Goal: Information Seeking & Learning: Learn about a topic

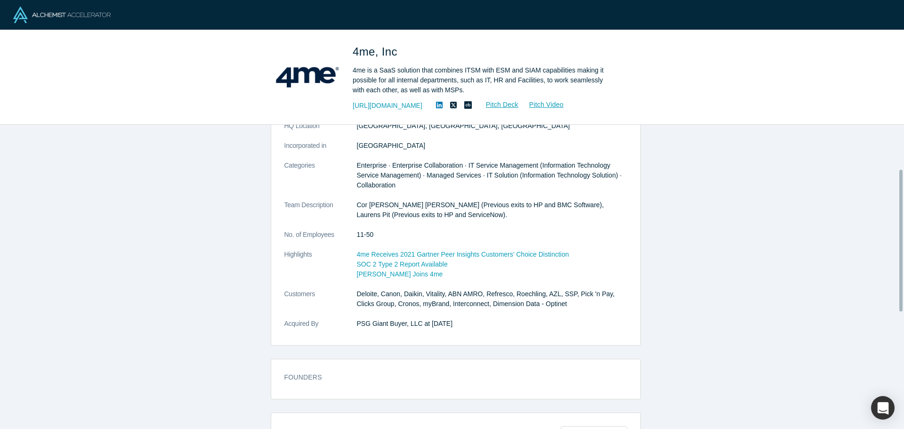
scroll to position [94, 0]
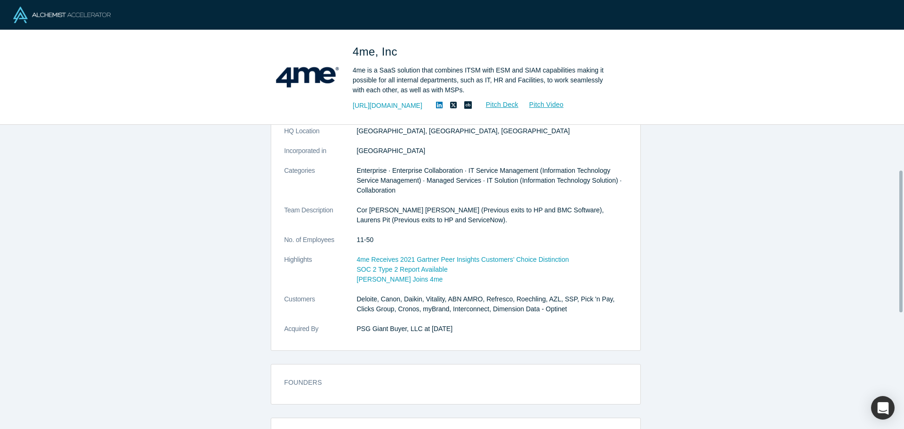
scroll to position [94, 0]
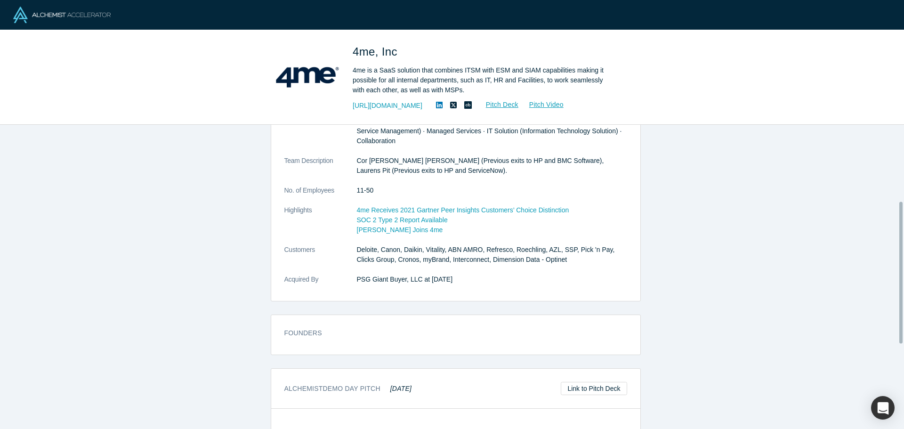
scroll to position [188, 0]
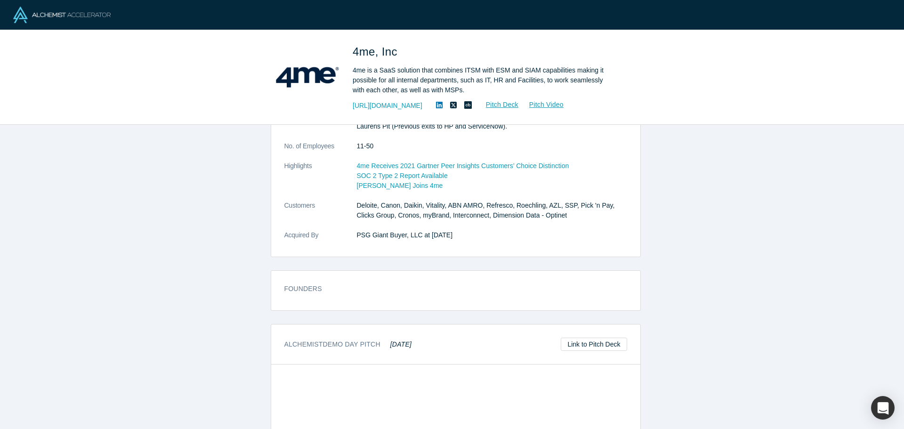
drag, startPoint x: 348, startPoint y: 231, endPoint x: 459, endPoint y: 230, distance: 111.6
click at [459, 230] on dl "Description Allows an Organization’s Internal and External Service Providers to…" at bounding box center [455, 116] width 343 height 267
click at [471, 234] on dd "PSG Giant Buyer, LLC at [DATE]" at bounding box center [492, 235] width 270 height 10
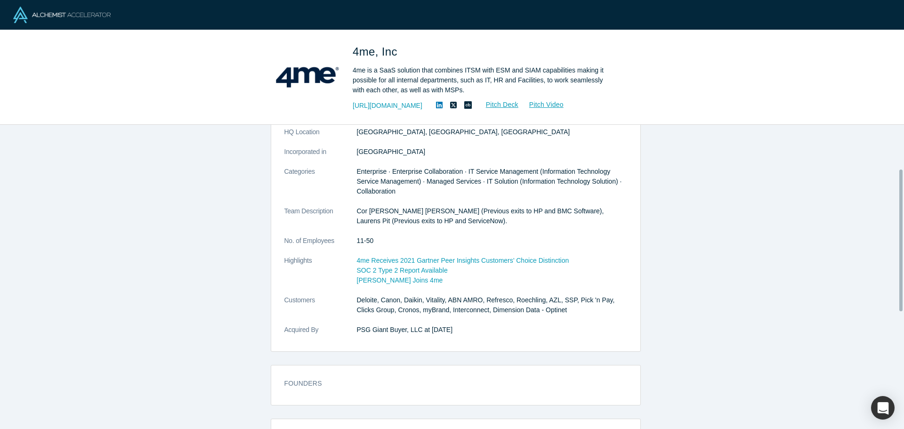
scroll to position [94, 0]
drag, startPoint x: 347, startPoint y: 326, endPoint x: 436, endPoint y: 326, distance: 88.6
click at [436, 326] on dl "Description Allows an Organization’s Internal and External Service Providers to…" at bounding box center [455, 210] width 343 height 267
click at [479, 332] on dd "PSG Giant Buyer, LLC at May 22, 2023" at bounding box center [492, 330] width 270 height 10
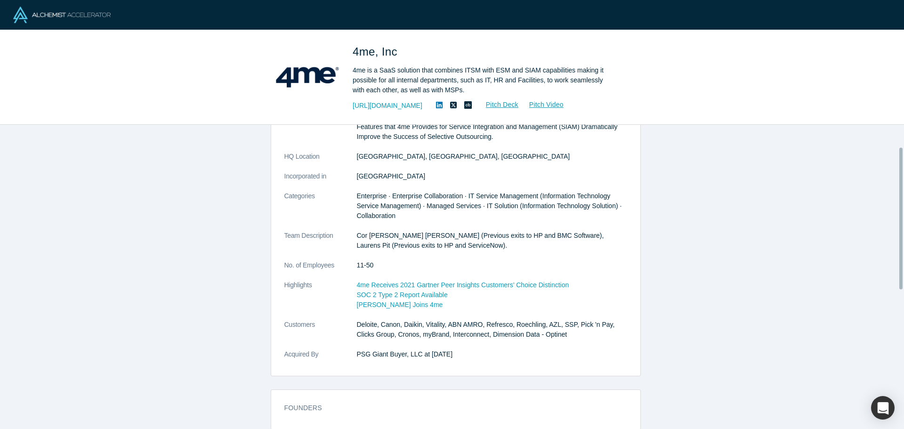
scroll to position [47, 0]
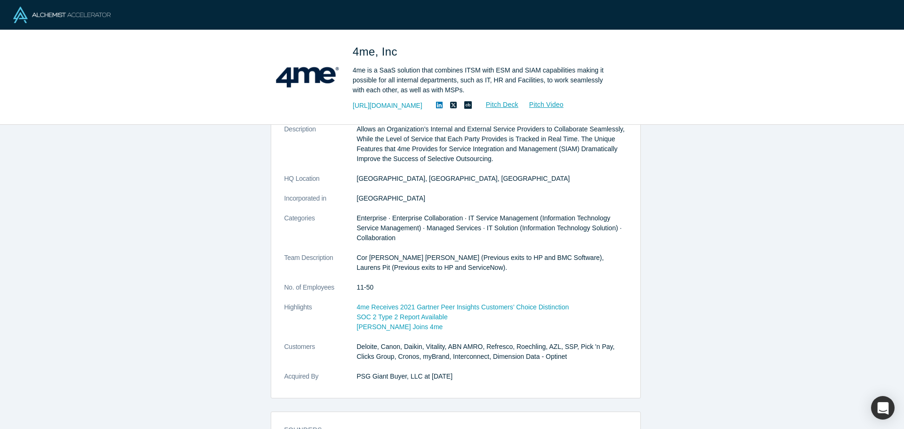
drag, startPoint x: 354, startPoint y: 374, endPoint x: 461, endPoint y: 383, distance: 107.8
click at [460, 383] on dl "Description Allows an Organization’s Internal and External Service Providers to…" at bounding box center [455, 257] width 343 height 267
click at [459, 378] on dd "PSG Giant Buyer, LLC at [DATE]" at bounding box center [492, 377] width 270 height 10
